Goal: Information Seeking & Learning: Learn about a topic

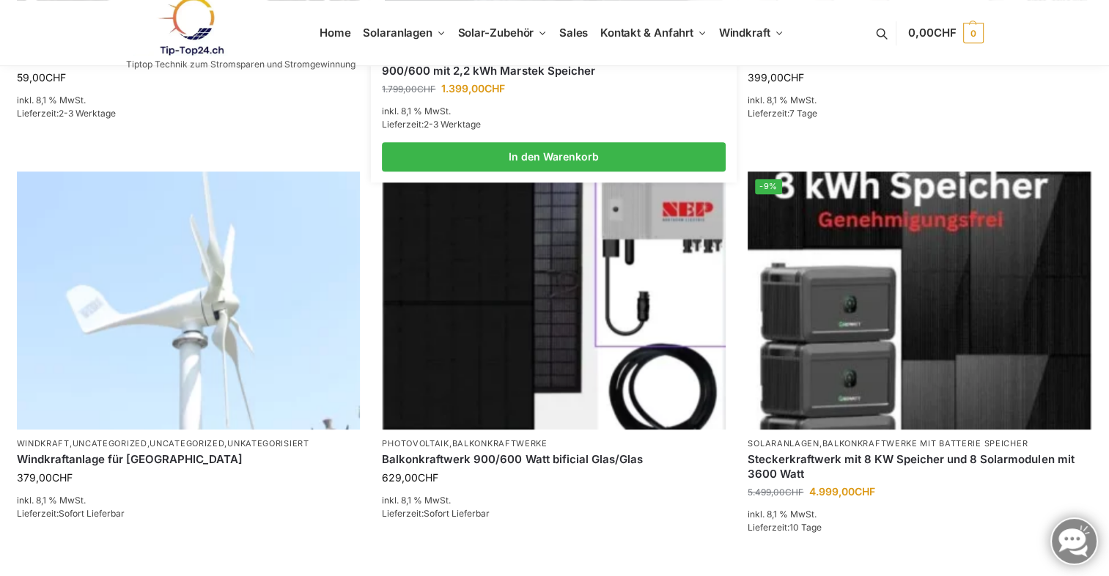
scroll to position [953, 0]
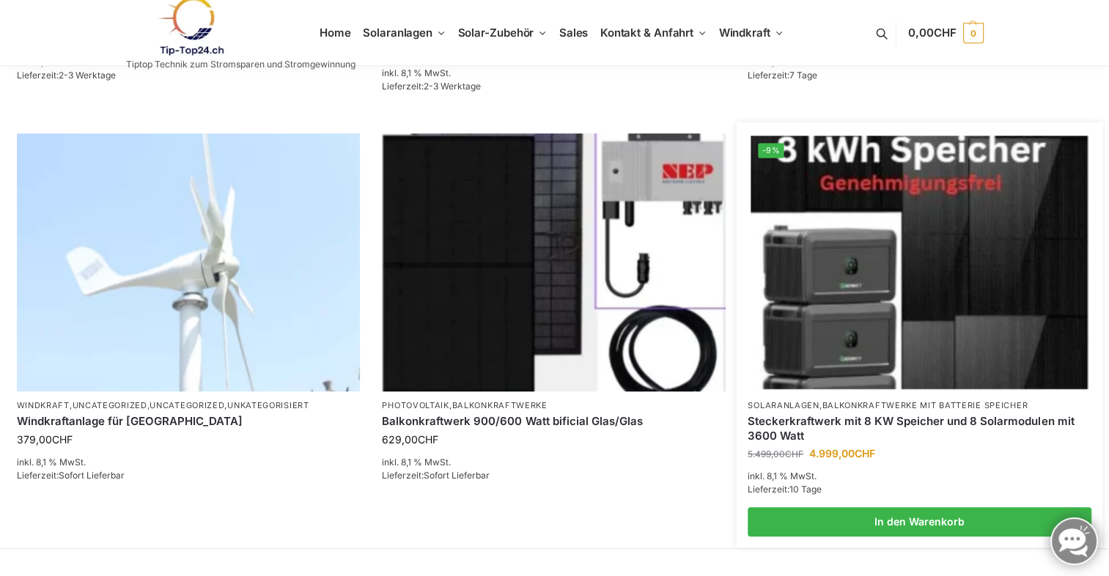
click at [918, 271] on img at bounding box center [919, 262] width 337 height 253
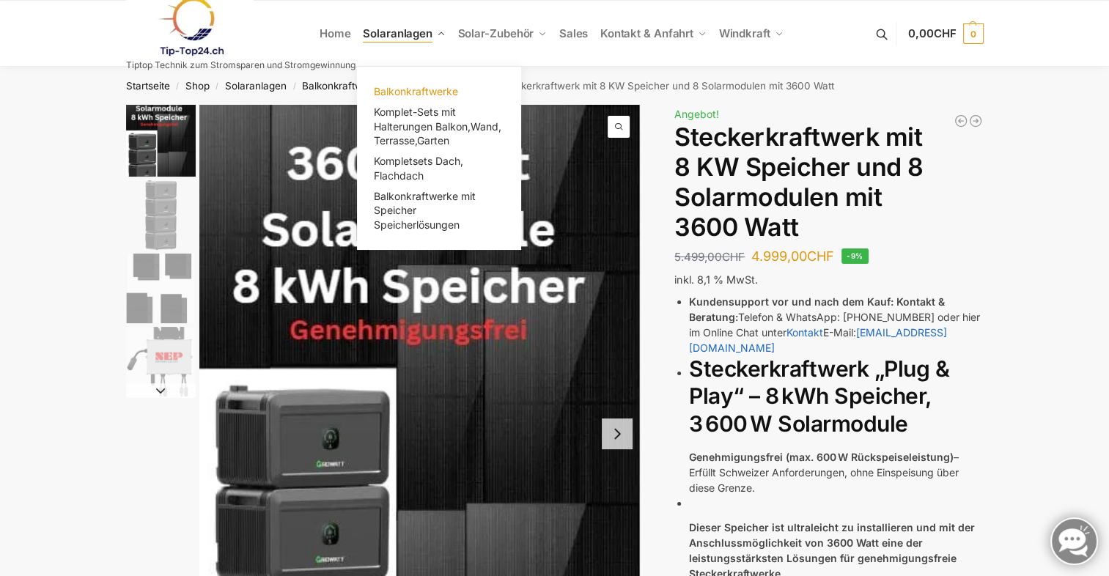
click at [413, 93] on span "Balkonkraftwerke" at bounding box center [416, 91] width 84 height 12
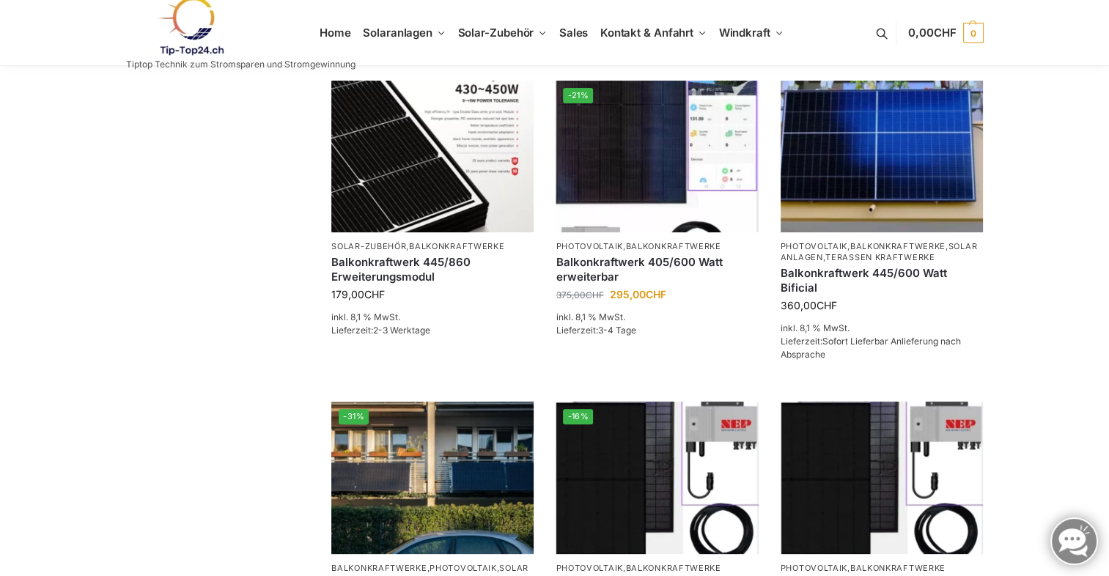
scroll to position [513, 0]
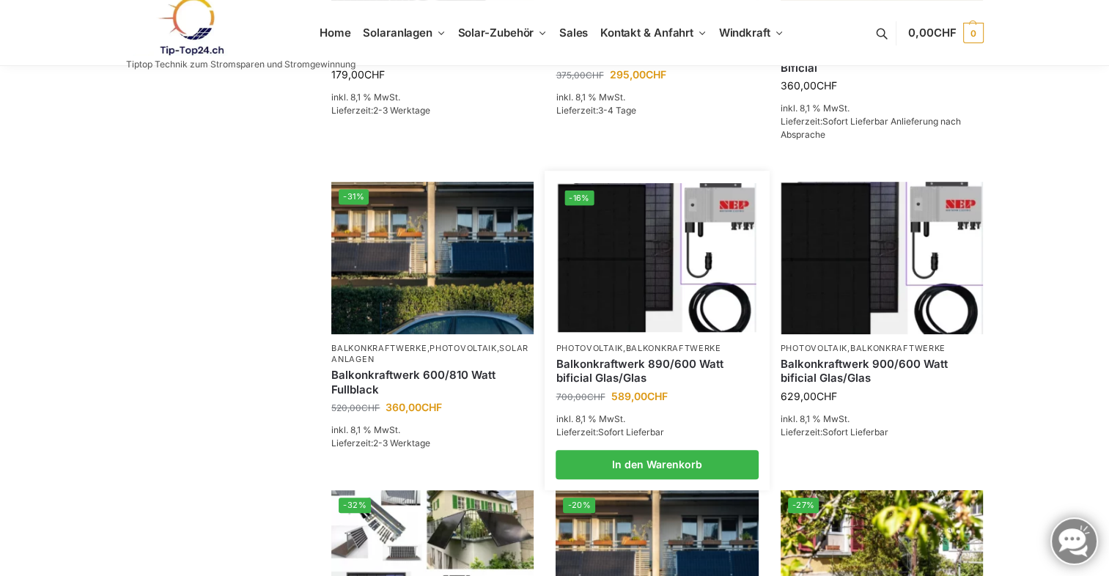
click at [630, 271] on img at bounding box center [657, 257] width 199 height 149
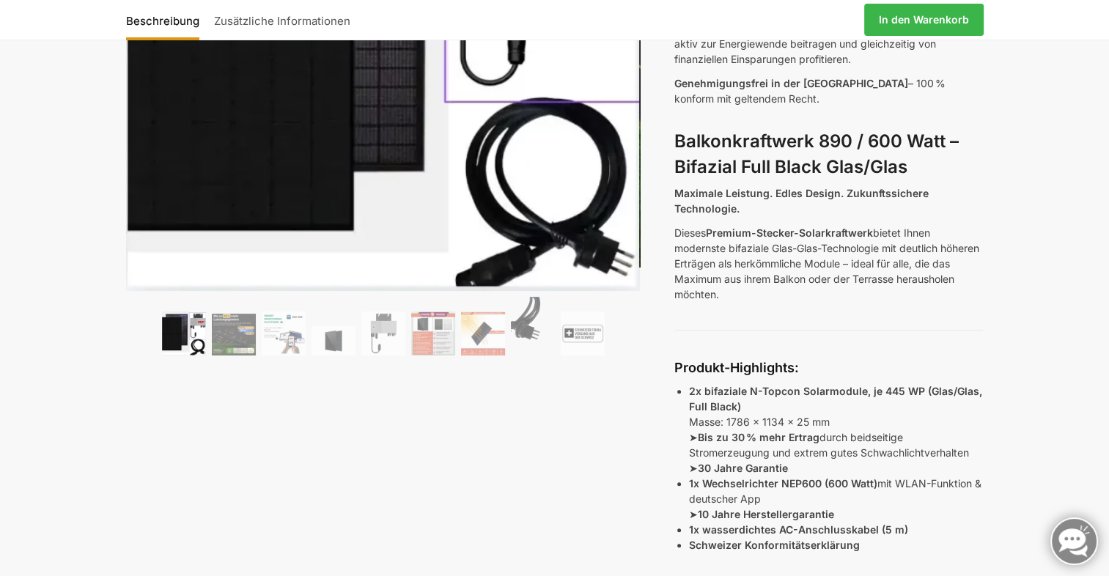
scroll to position [366, 0]
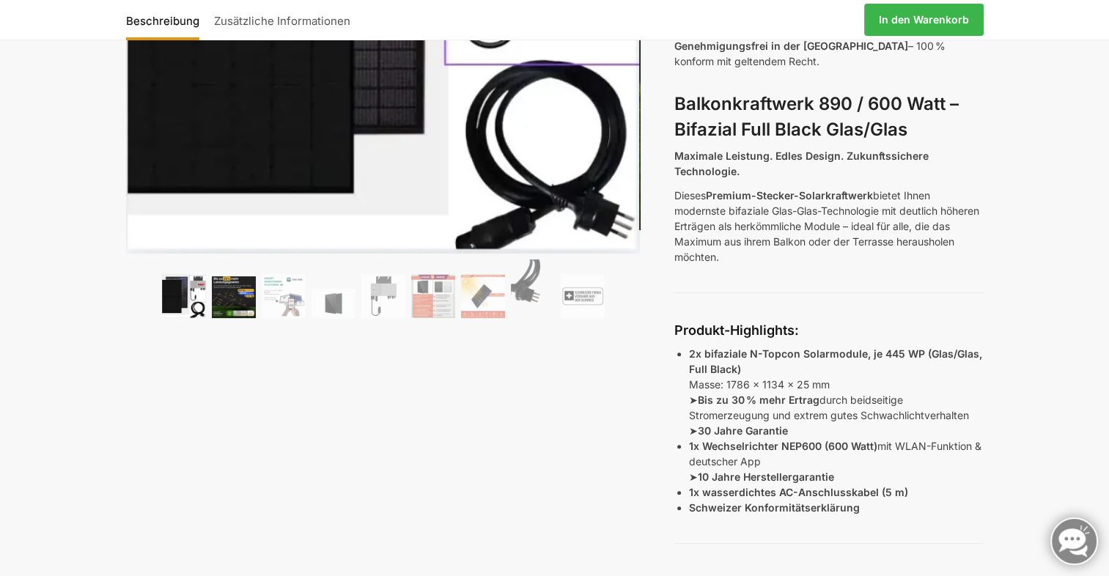
click at [229, 298] on img at bounding box center [234, 297] width 44 height 42
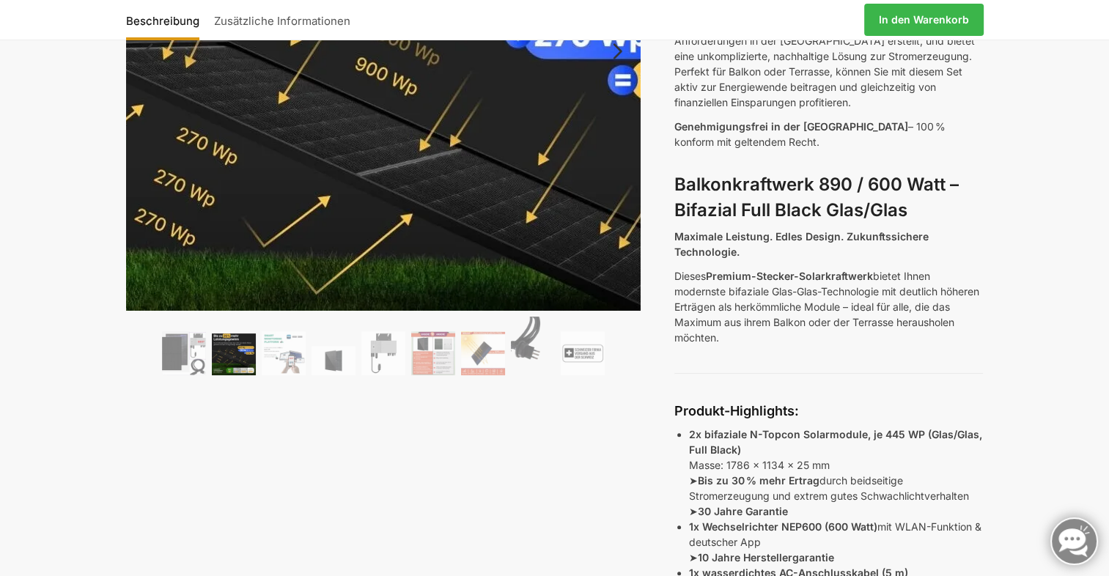
scroll to position [293, 0]
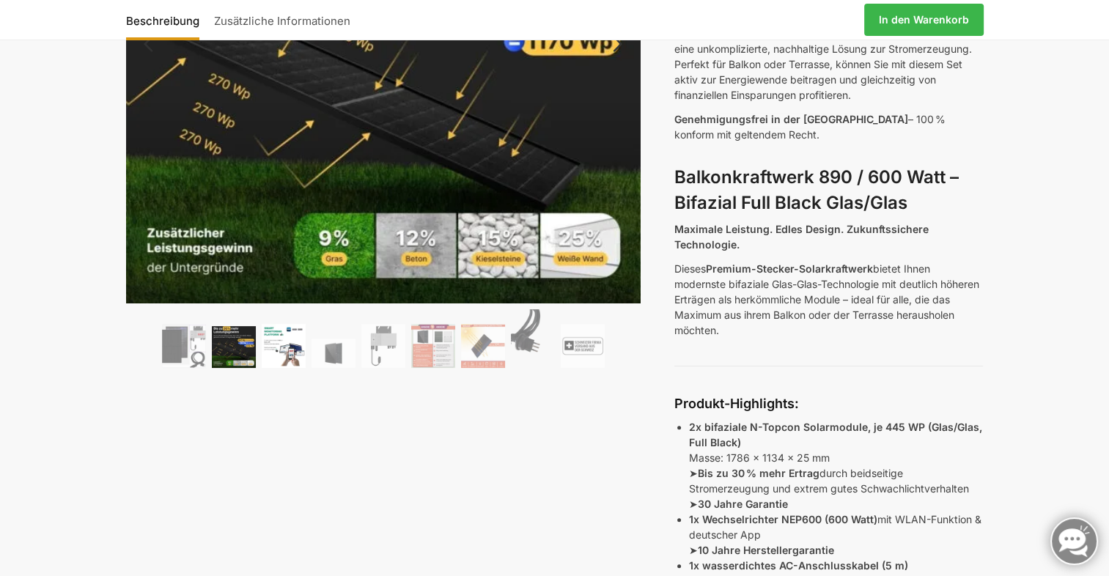
click at [287, 359] on img at bounding box center [284, 346] width 44 height 44
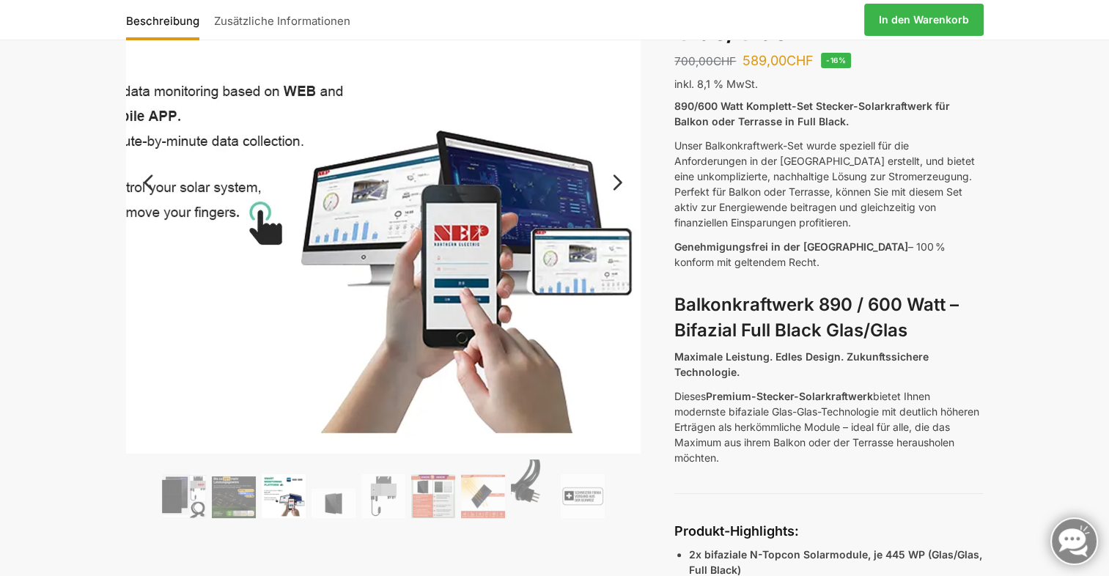
scroll to position [147, 0]
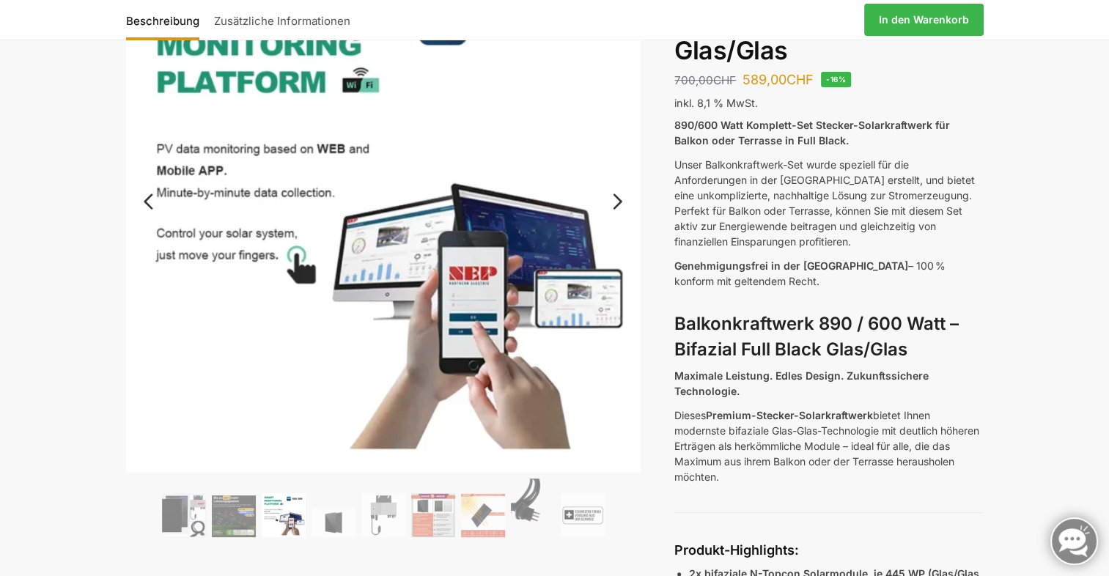
click at [617, 202] on link "Next" at bounding box center [615, 209] width 49 height 15
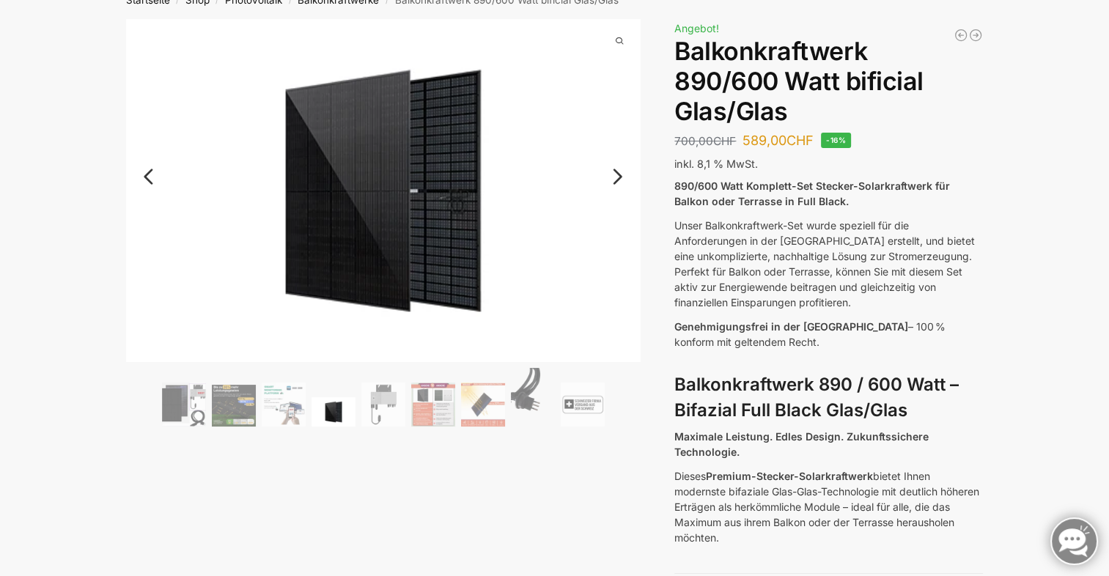
scroll to position [0, 0]
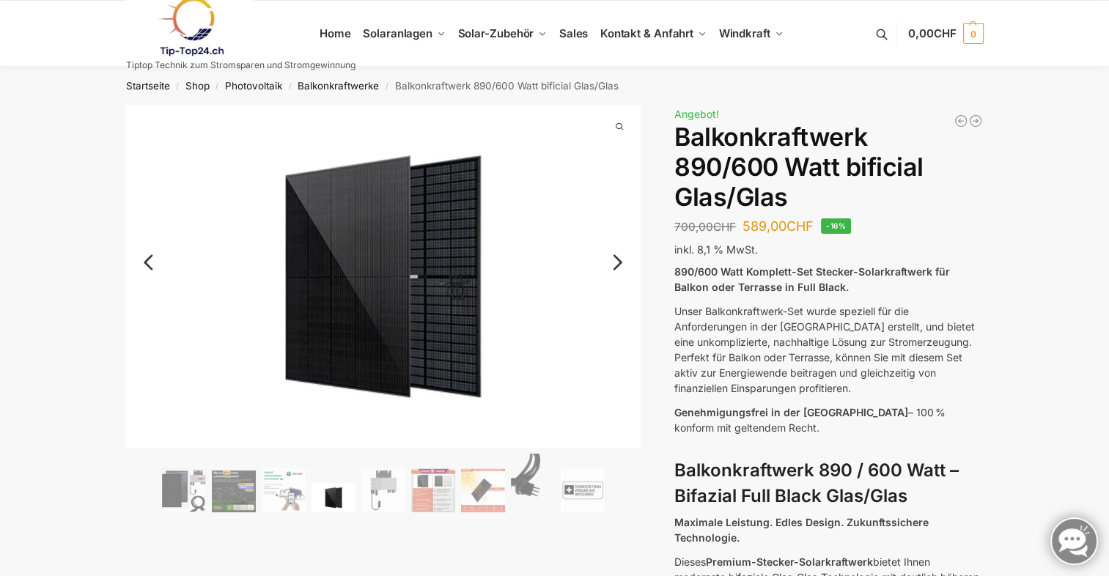
click at [621, 262] on link "Next" at bounding box center [615, 269] width 49 height 15
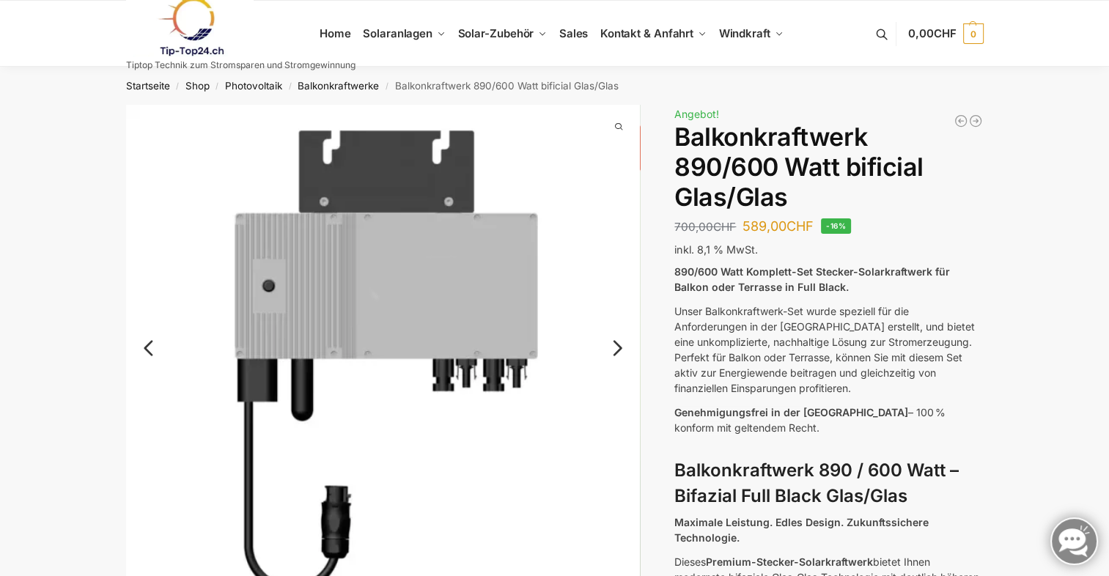
click at [618, 350] on link "Next" at bounding box center [615, 355] width 49 height 15
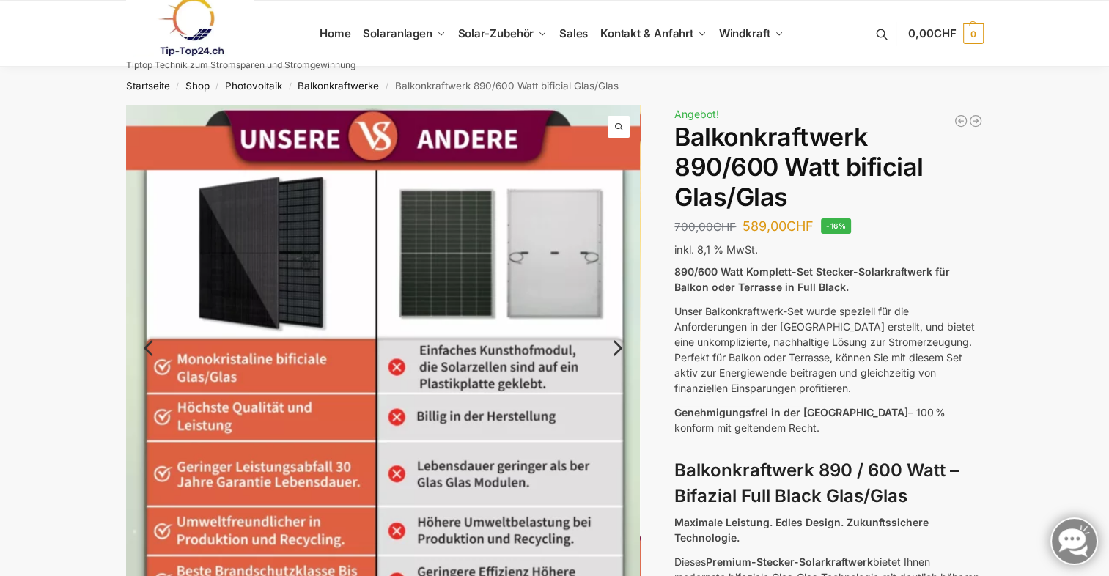
click at [618, 350] on link "Next" at bounding box center [615, 355] width 49 height 15
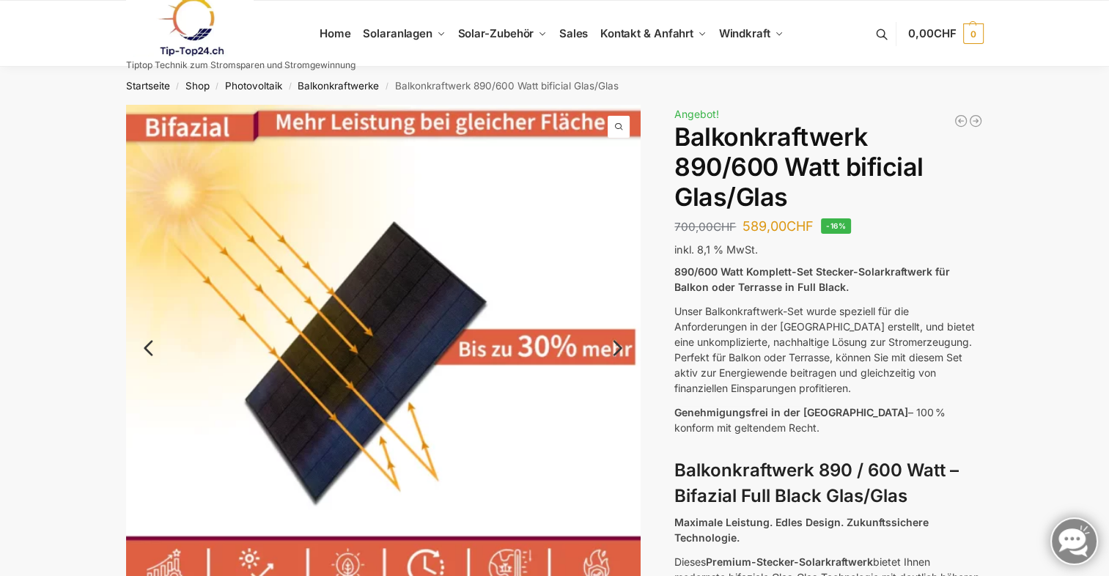
click at [617, 348] on link "Next" at bounding box center [615, 355] width 49 height 15
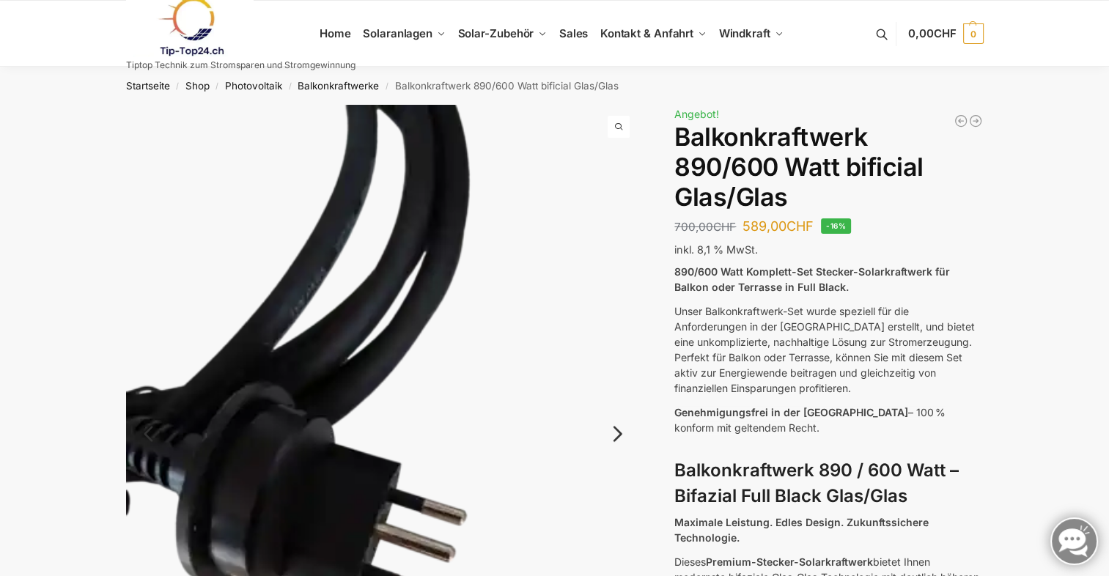
click at [617, 434] on link "Next" at bounding box center [615, 441] width 49 height 15
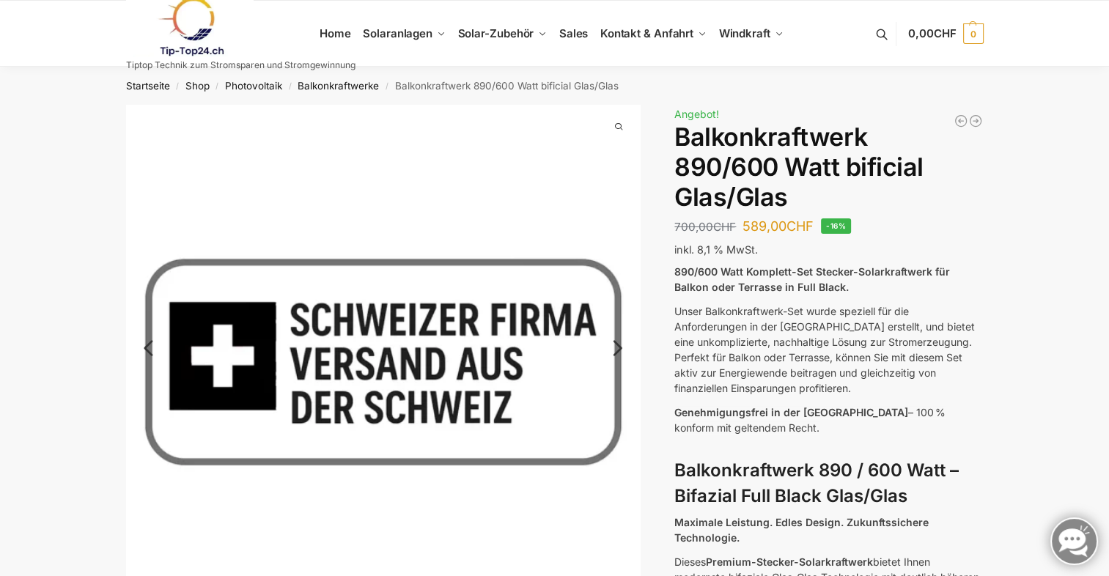
click at [619, 348] on link "Next" at bounding box center [615, 355] width 49 height 15
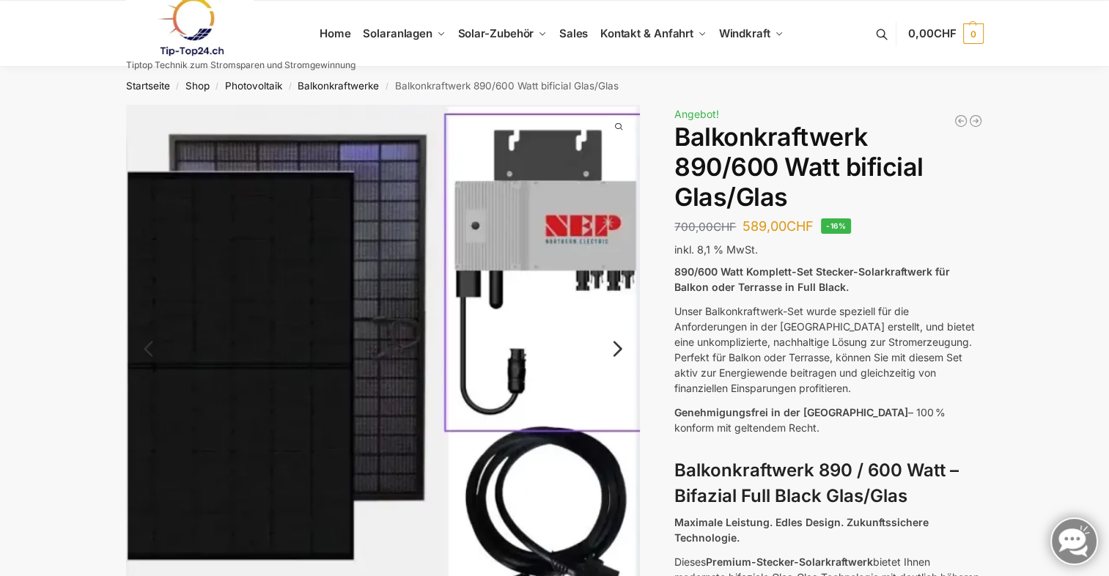
click at [619, 349] on link "Next" at bounding box center [615, 356] width 49 height 15
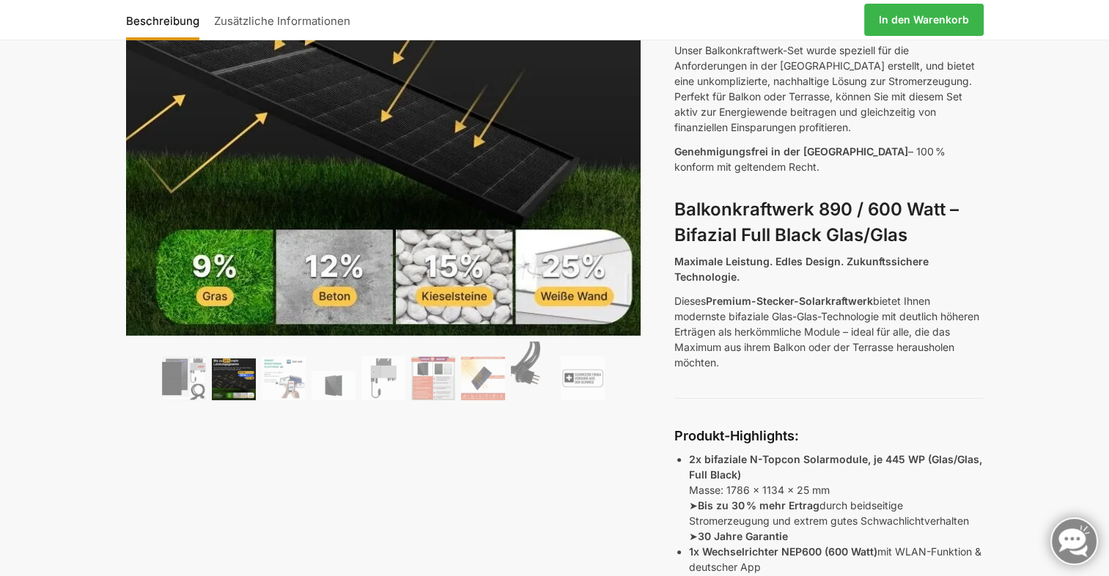
scroll to position [293, 0]
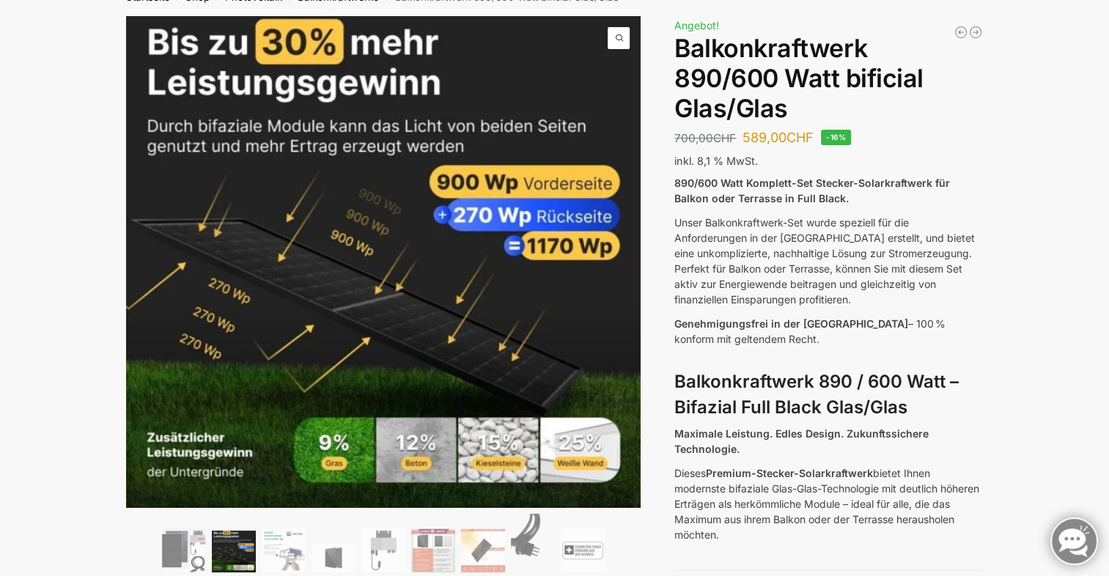
scroll to position [0, 0]
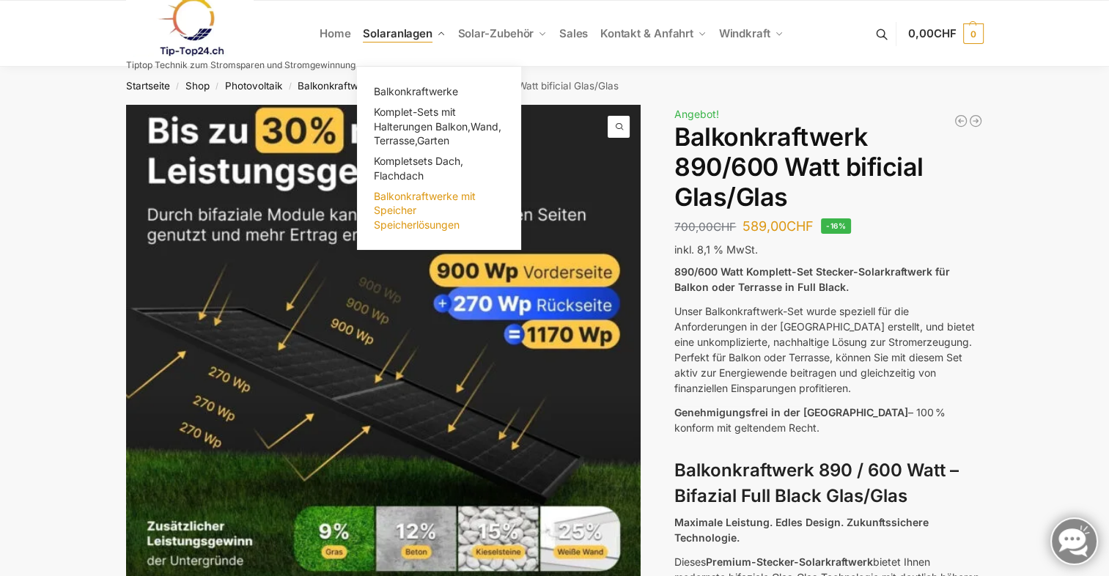
click at [404, 208] on span "Balkonkraftwerke mit Speicher Speicherlösungen" at bounding box center [425, 210] width 102 height 41
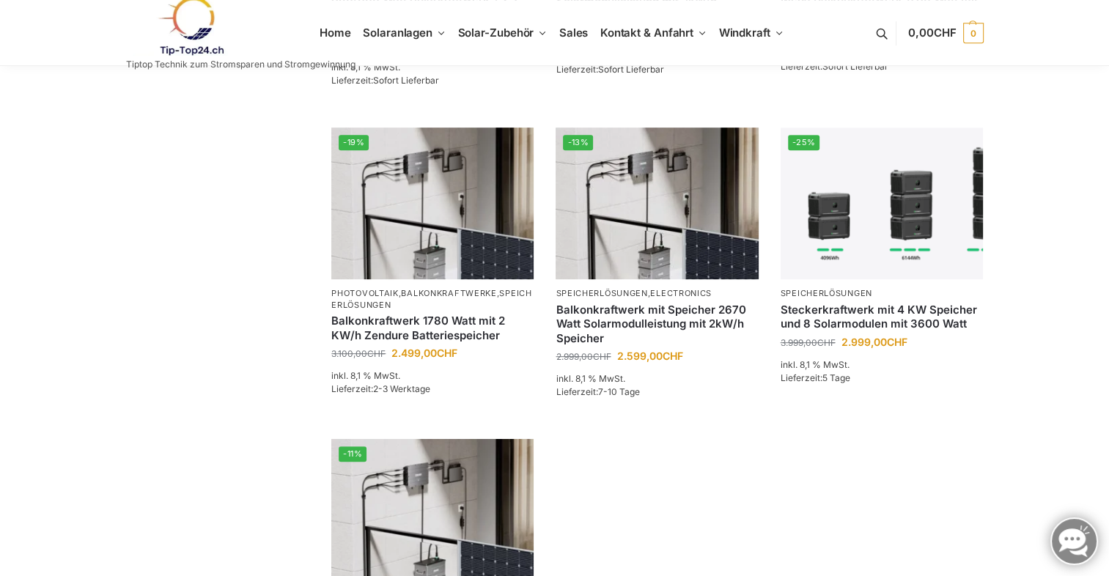
scroll to position [806, 0]
